Goal: Task Accomplishment & Management: Manage account settings

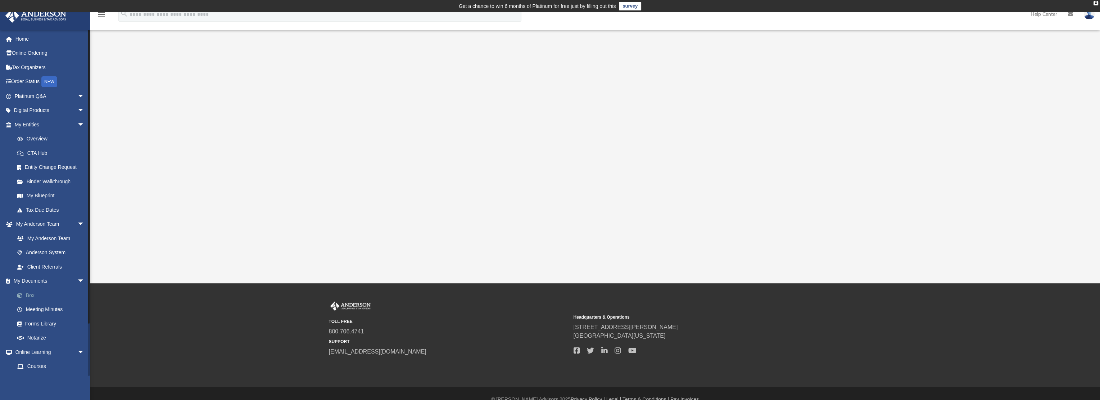
click at [37, 293] on link "Box" at bounding box center [52, 295] width 85 height 14
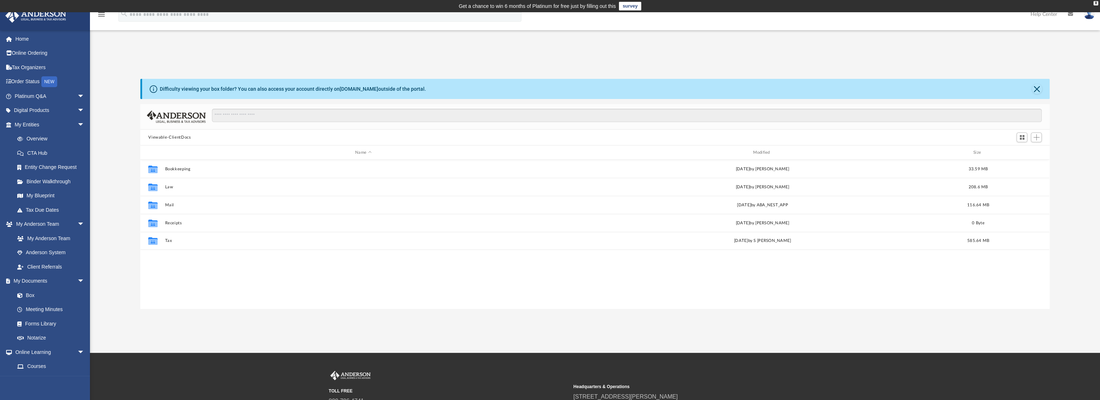
scroll to position [158, 903]
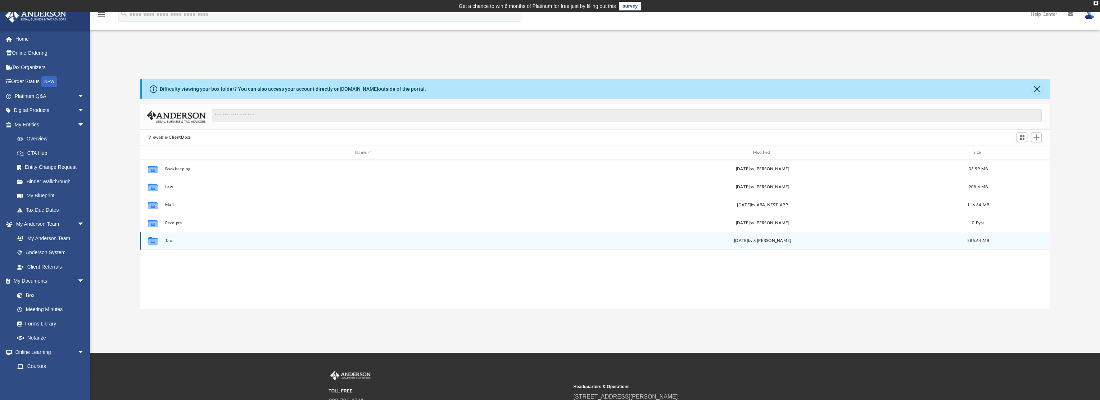
click at [171, 239] on button "Tax" at bounding box center [363, 240] width 396 height 5
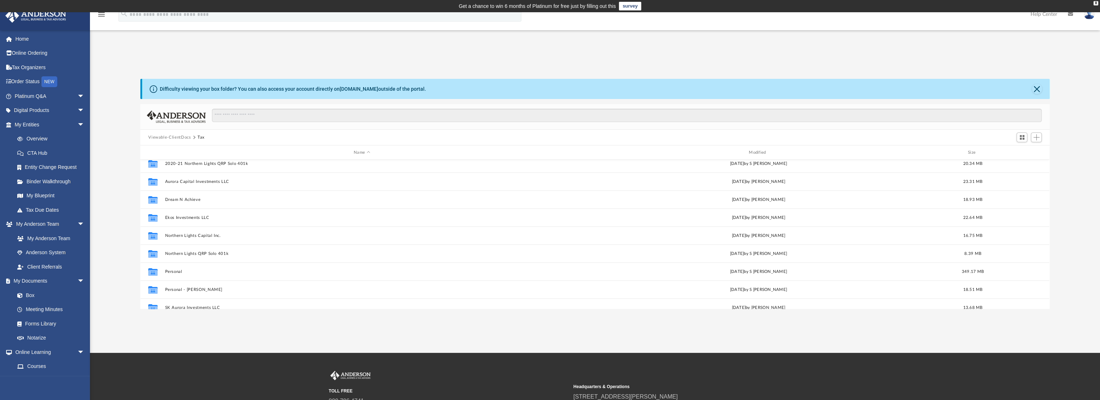
scroll to position [72, 0]
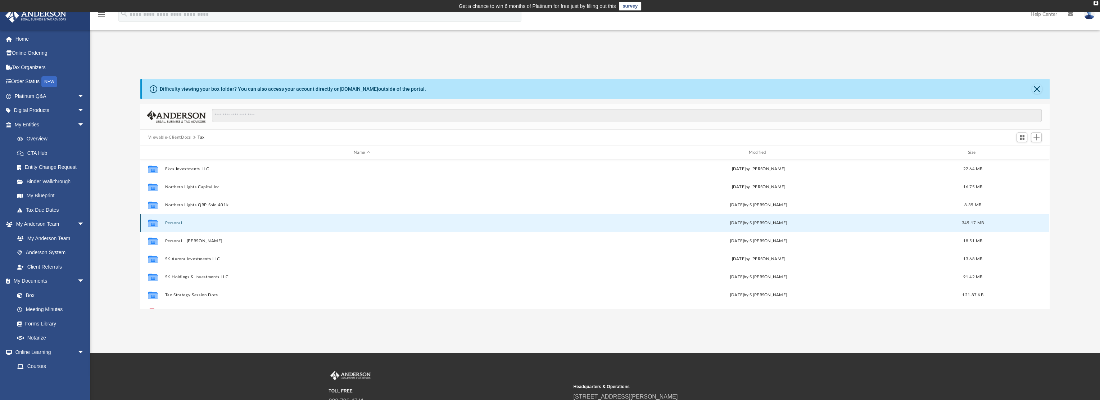
click at [175, 221] on button "Personal" at bounding box center [362, 223] width 394 height 5
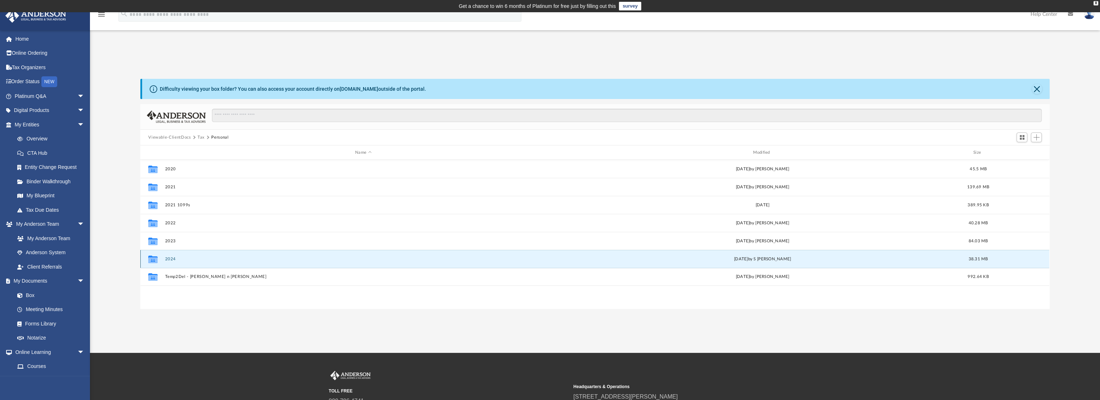
click at [173, 258] on button "2024" at bounding box center [363, 259] width 396 height 5
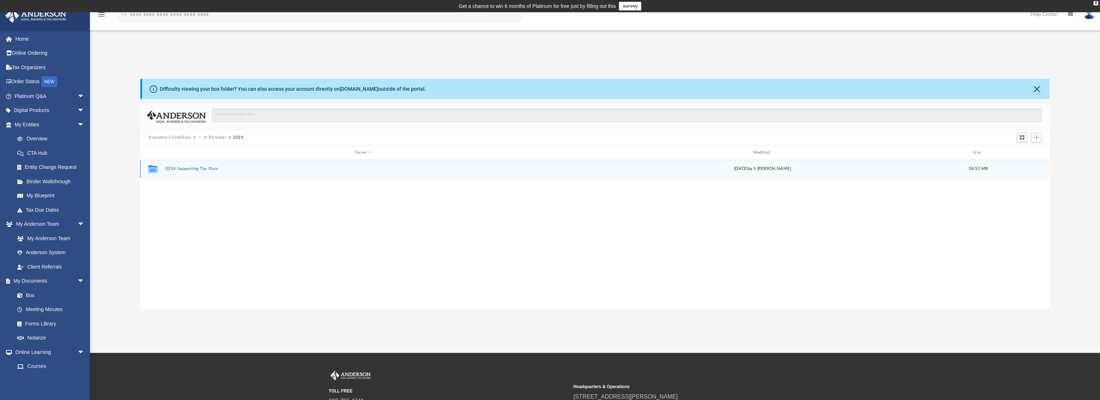
click at [190, 167] on button "2024 Supporting Tax Docs" at bounding box center [363, 168] width 396 height 5
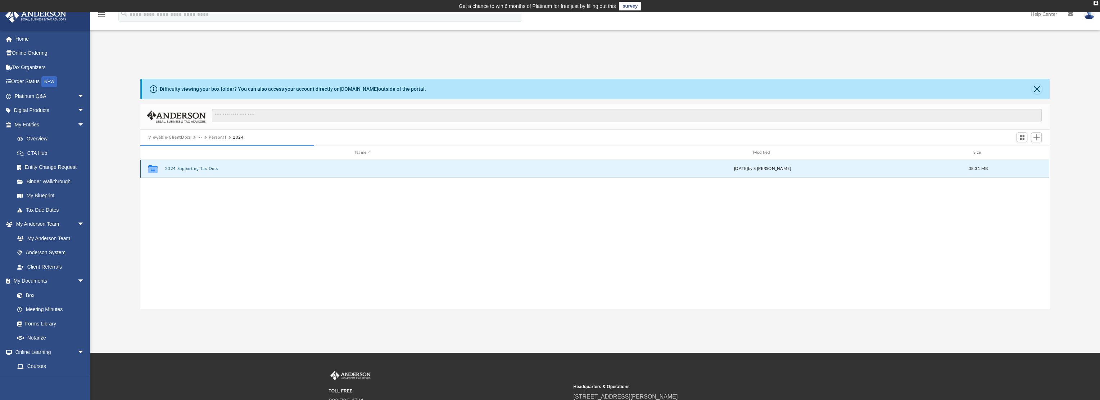
scroll to position [136, 903]
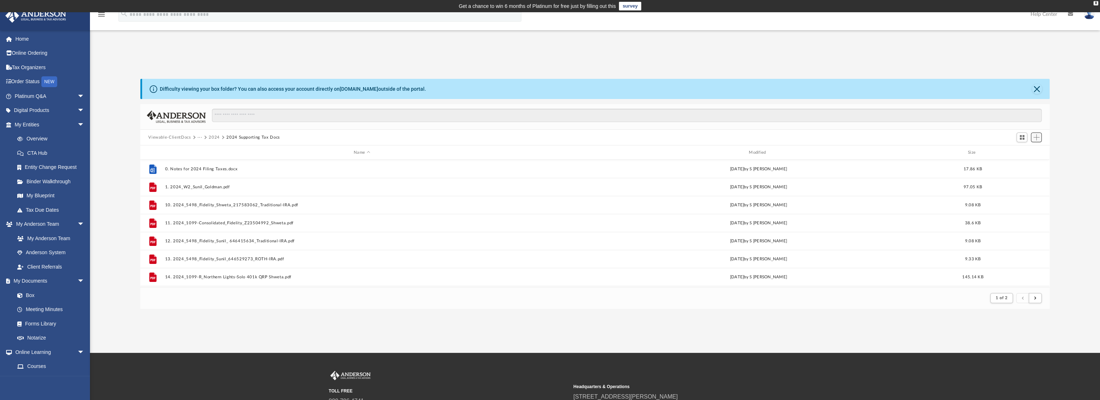
click at [1040, 138] on span "Add" at bounding box center [1037, 137] width 6 height 6
click at [1029, 152] on li "Upload" at bounding box center [1026, 152] width 23 height 8
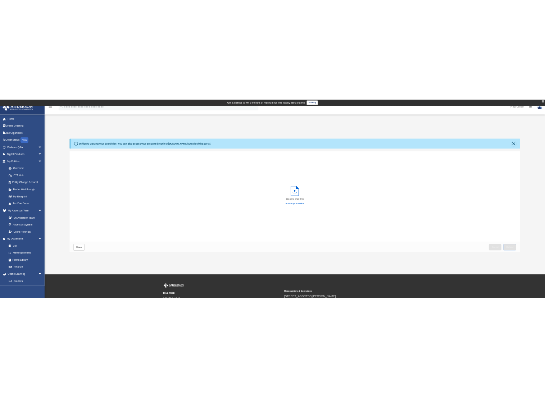
scroll to position [177, 903]
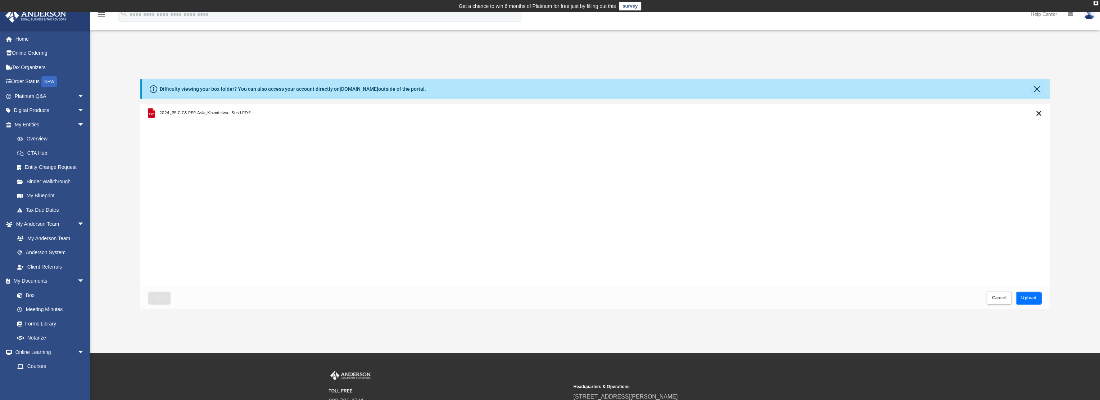
click at [1028, 298] on span "Upload" at bounding box center [1029, 298] width 15 height 4
click at [166, 299] on button "Close" at bounding box center [159, 298] width 22 height 13
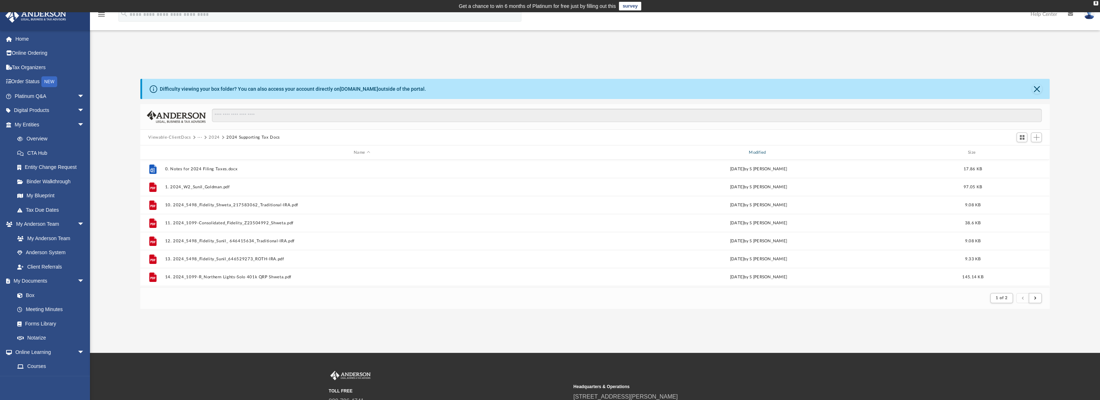
click at [759, 152] on div "Modified" at bounding box center [759, 152] width 394 height 6
click at [758, 154] on div "Modified" at bounding box center [759, 152] width 394 height 6
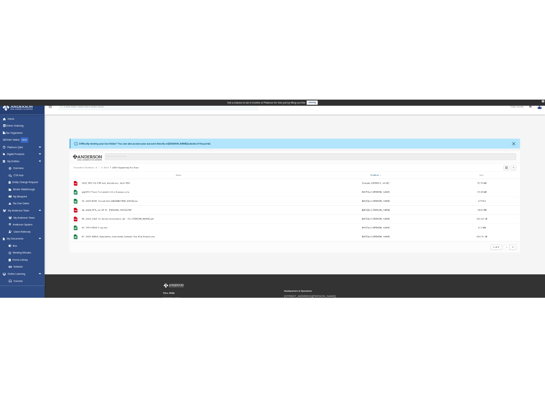
scroll to position [6, 6]
